Goal: Transaction & Acquisition: Book appointment/travel/reservation

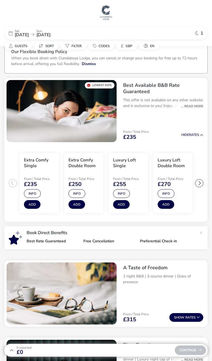
click at [19, 42] on button "Guests" at bounding box center [17, 46] width 27 height 8
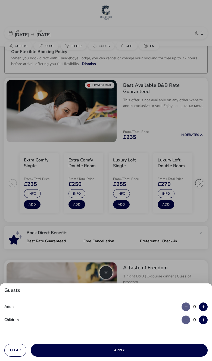
click at [205, 307] on icon "button" at bounding box center [203, 307] width 3 height 4
click at [206, 306] on button "button" at bounding box center [203, 306] width 9 height 9
type input "2"
click at [206, 318] on button "button" at bounding box center [203, 319] width 9 height 9
click at [205, 321] on icon "button" at bounding box center [203, 320] width 3 height 4
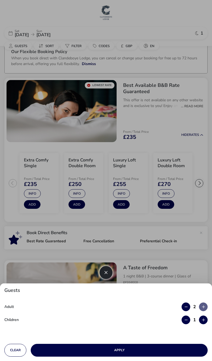
type input "2"
click at [121, 351] on button "Apply" at bounding box center [119, 350] width 177 height 13
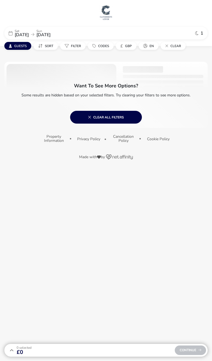
click at [92, 119] on span "Clear all filters" at bounding box center [106, 117] width 36 height 4
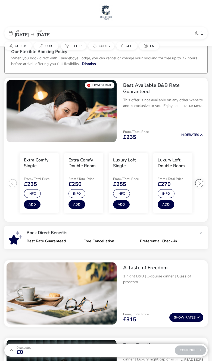
click at [17, 47] on span "Guests" at bounding box center [21, 46] width 13 height 4
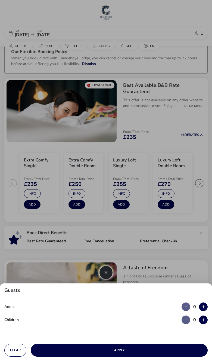
click at [204, 305] on icon "button" at bounding box center [203, 307] width 3 height 4
click at [206, 305] on button "button" at bounding box center [203, 306] width 9 height 9
type input "2"
click at [205, 318] on button "button" at bounding box center [203, 319] width 9 height 9
click at [206, 319] on button "button" at bounding box center [203, 319] width 9 height 9
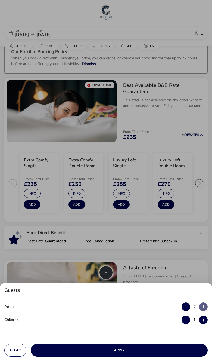
type input "2"
click at [125, 351] on button "Apply" at bounding box center [119, 350] width 177 height 13
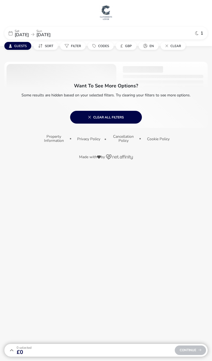
click at [24, 105] on div at bounding box center [106, 95] width 204 height 66
click at [45, 45] on span "Sort" at bounding box center [49, 46] width 8 height 4
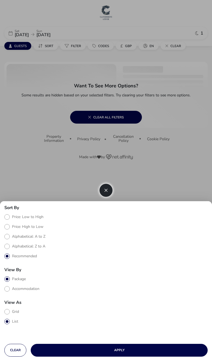
click at [121, 350] on button "Apply" at bounding box center [119, 350] width 177 height 13
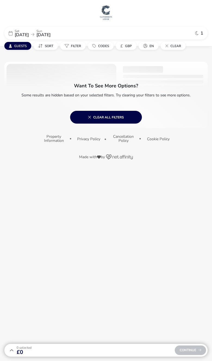
click at [108, 115] on button "Clear all filters" at bounding box center [106, 117] width 72 height 13
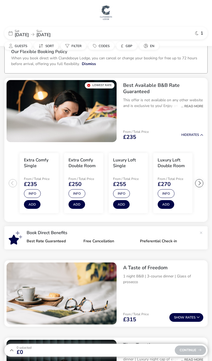
click at [197, 182] on div at bounding box center [199, 183] width 8 height 8
click at [206, 181] on ul "Extra Comfy Single From / Total Price £235 Info Add Extra Comfy Double Room Fro…" at bounding box center [106, 183] width 204 height 78
click at [11, 183] on div at bounding box center [13, 183] width 8 height 8
click at [7, 181] on ul "Extra Comfy Single From / Total Price £235 Info Add Extra Comfy Double Room Fro…" at bounding box center [106, 183] width 204 height 78
